Goal: Task Accomplishment & Management: Manage account settings

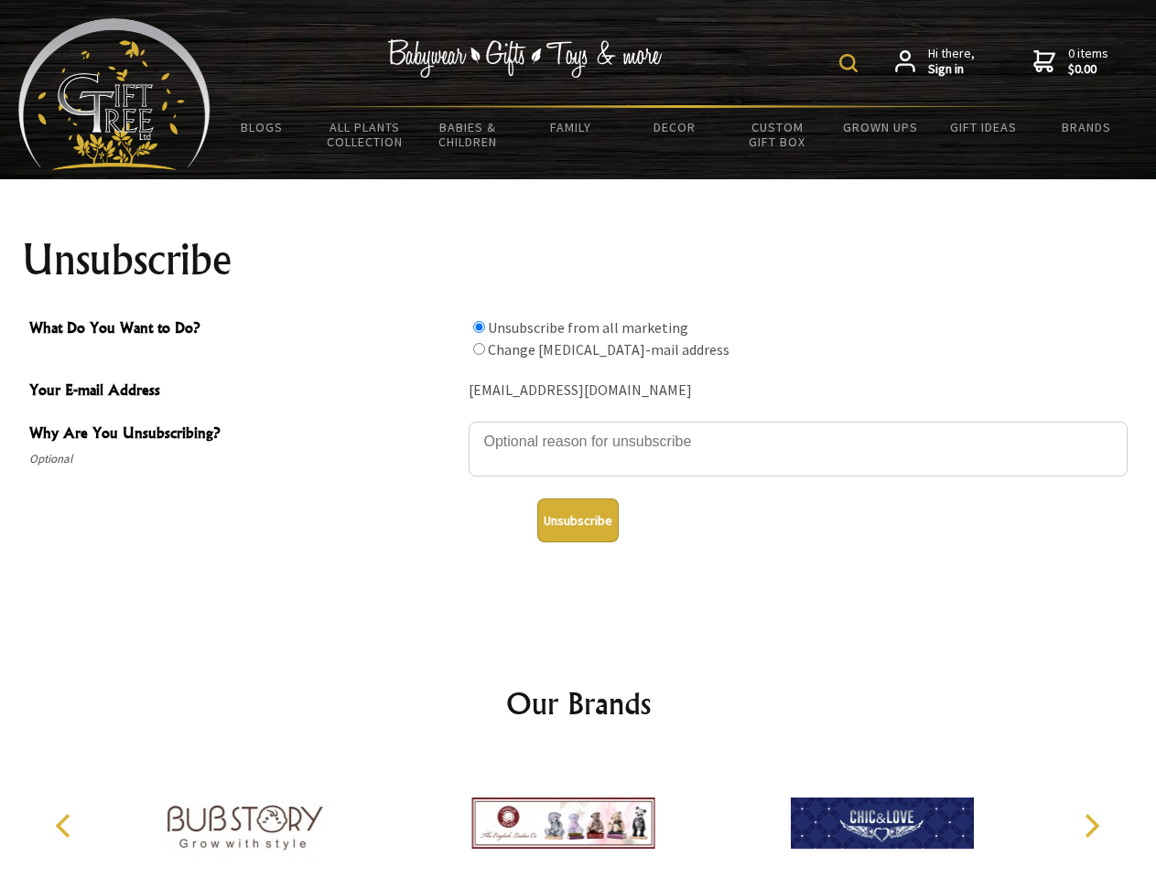
click at [851, 63] on img at bounding box center [848, 63] width 18 height 18
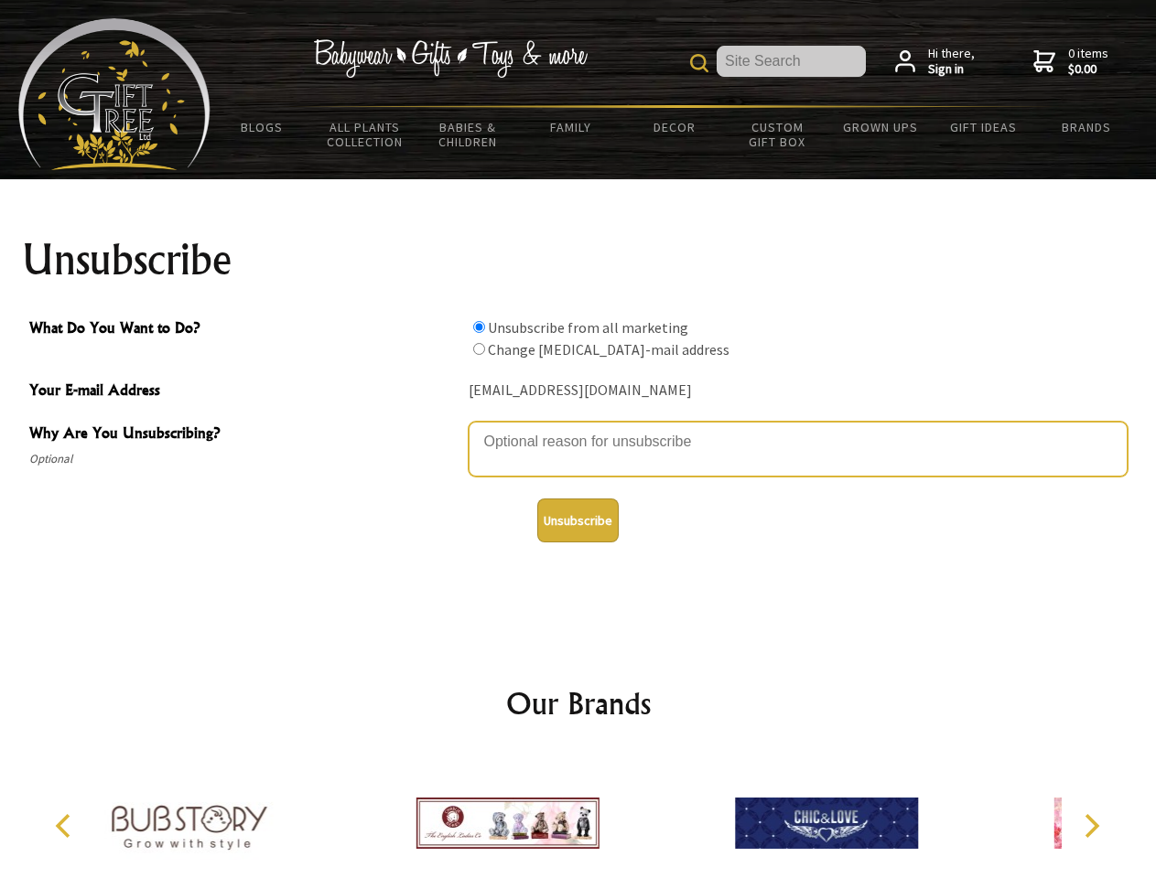
click at [578, 428] on textarea "Why Are You Unsubscribing?" at bounding box center [798, 449] width 659 height 55
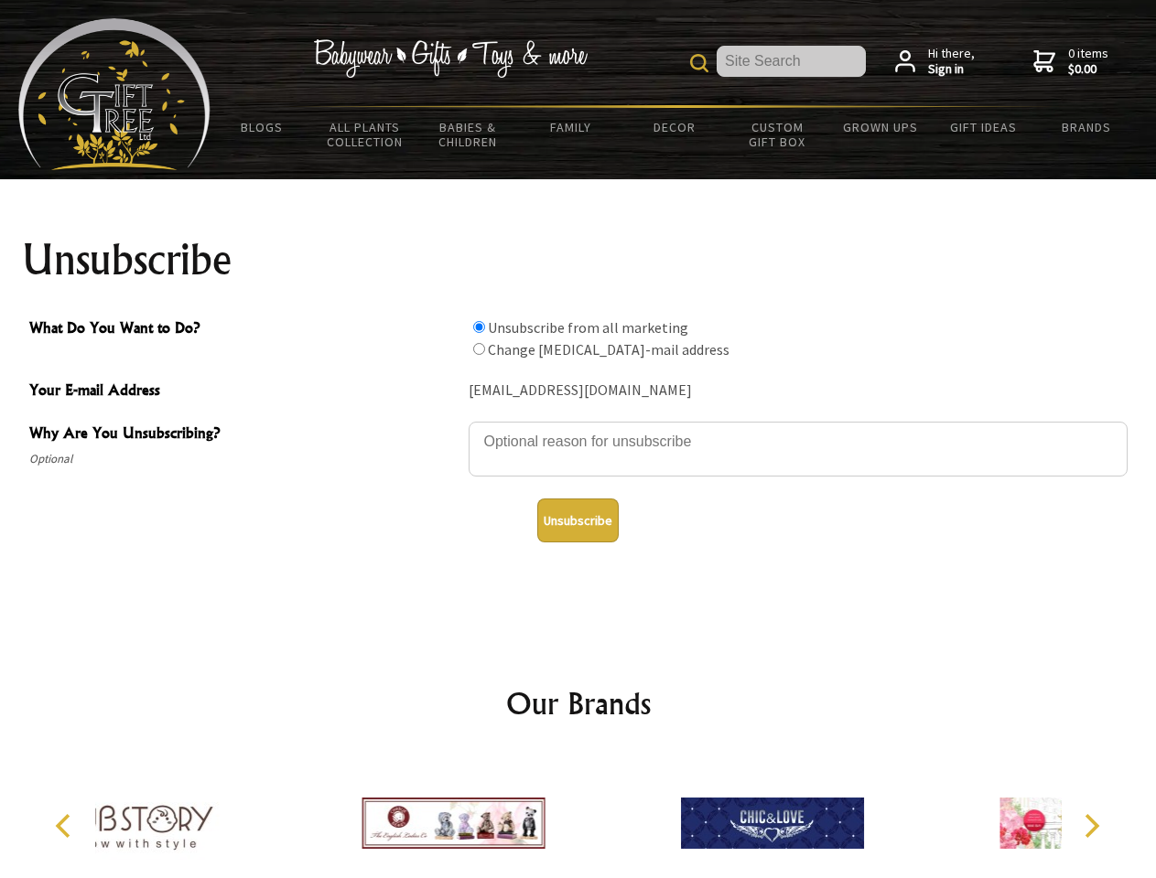
click at [479, 327] on input "What Do You Want to Do?" at bounding box center [479, 327] width 12 height 12
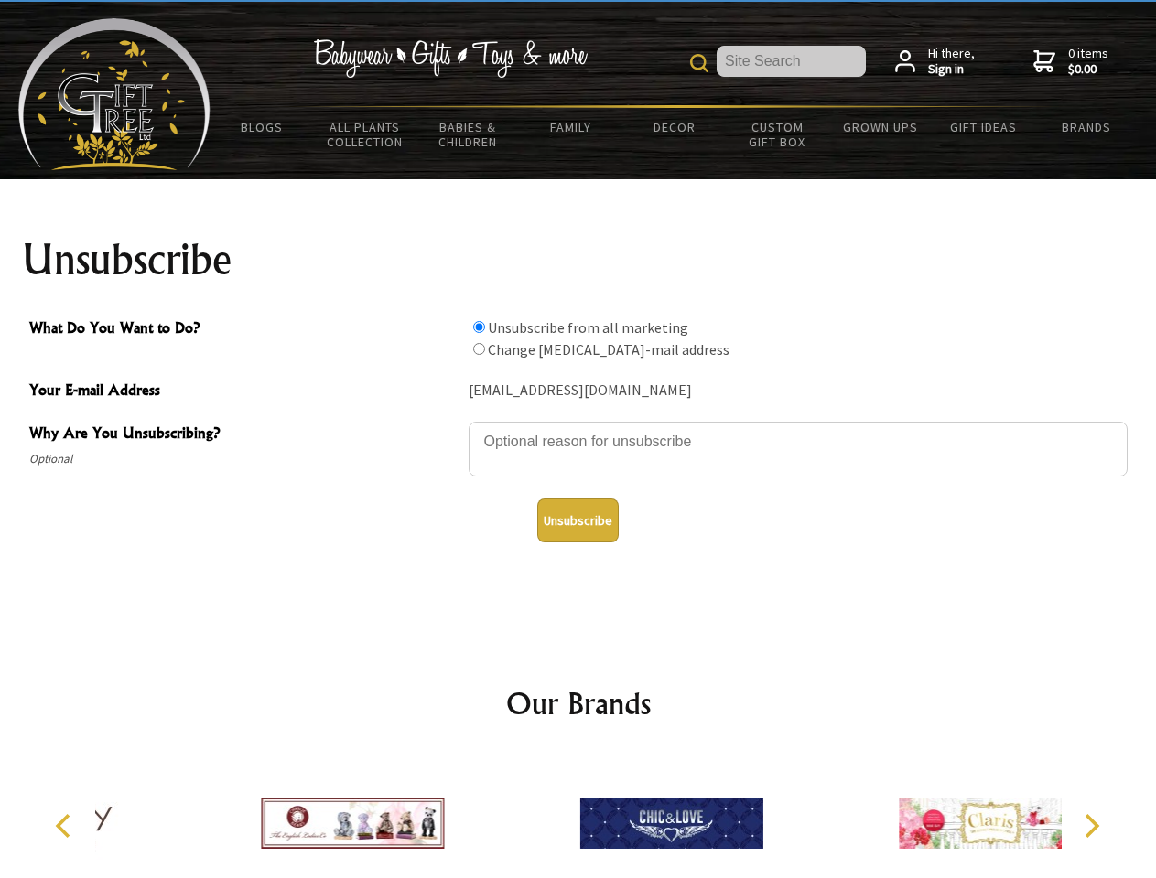
click at [479, 349] on input "What Do You Want to Do?" at bounding box center [479, 349] width 12 height 12
radio input "true"
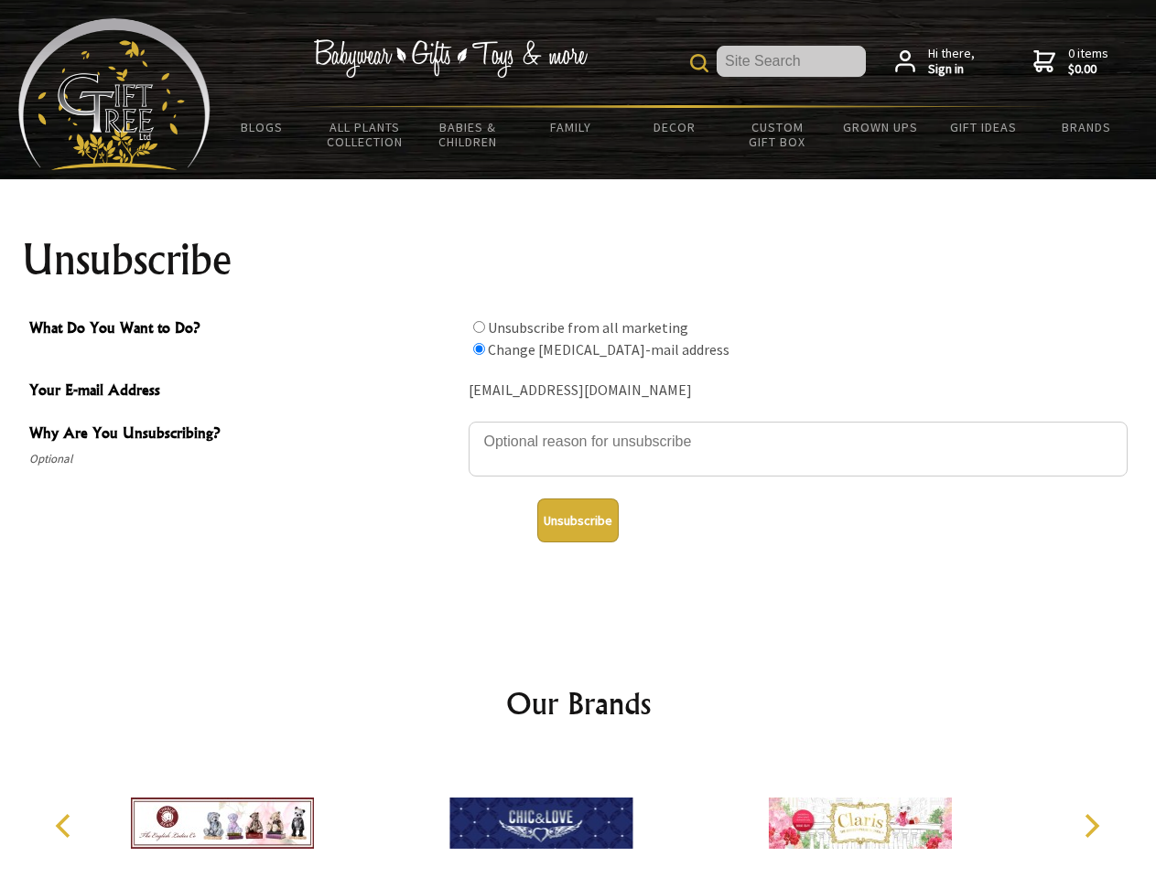
click at [577, 521] on button "Unsubscribe" at bounding box center [577, 521] width 81 height 44
click at [578, 816] on img at bounding box center [540, 823] width 183 height 137
click at [66, 826] on icon "Previous" at bounding box center [65, 826] width 24 height 24
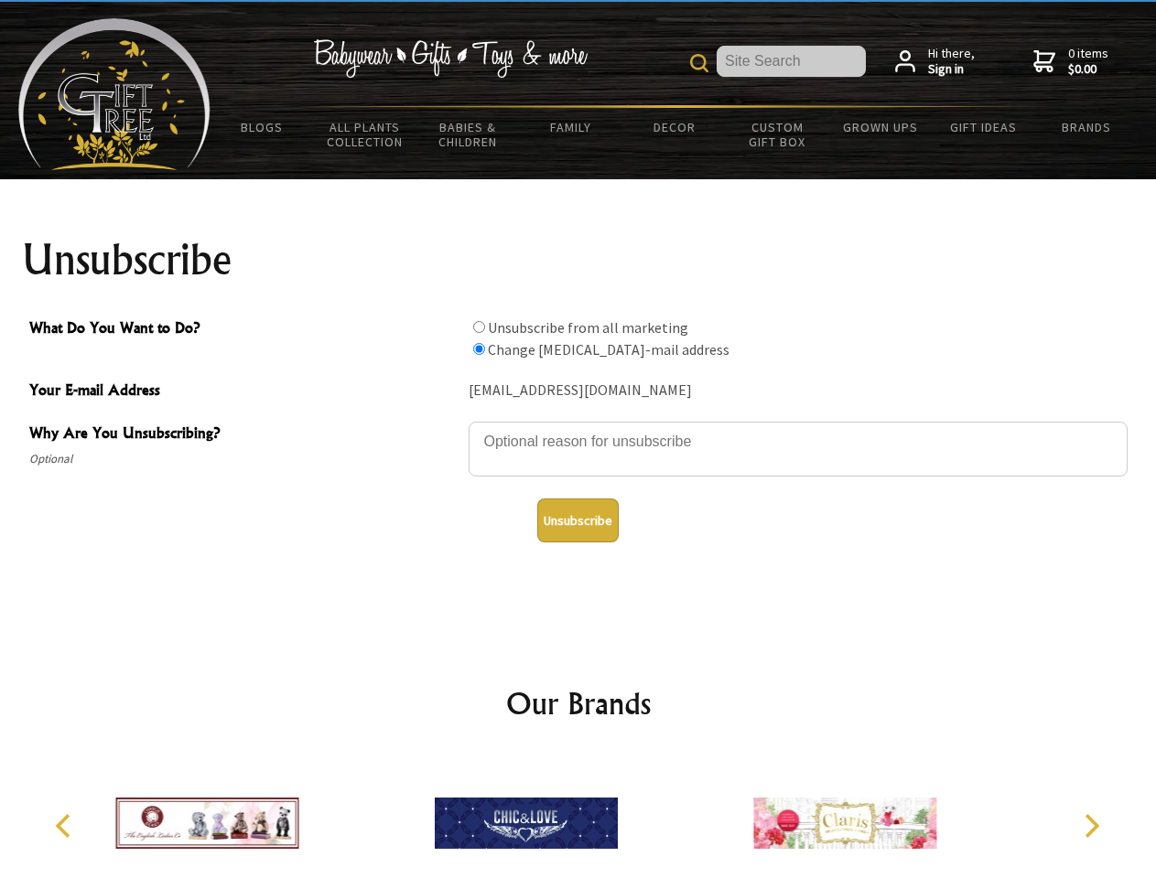
click at [1091, 826] on icon "Next" at bounding box center [1090, 826] width 24 height 24
